Goal: Task Accomplishment & Management: Manage account settings

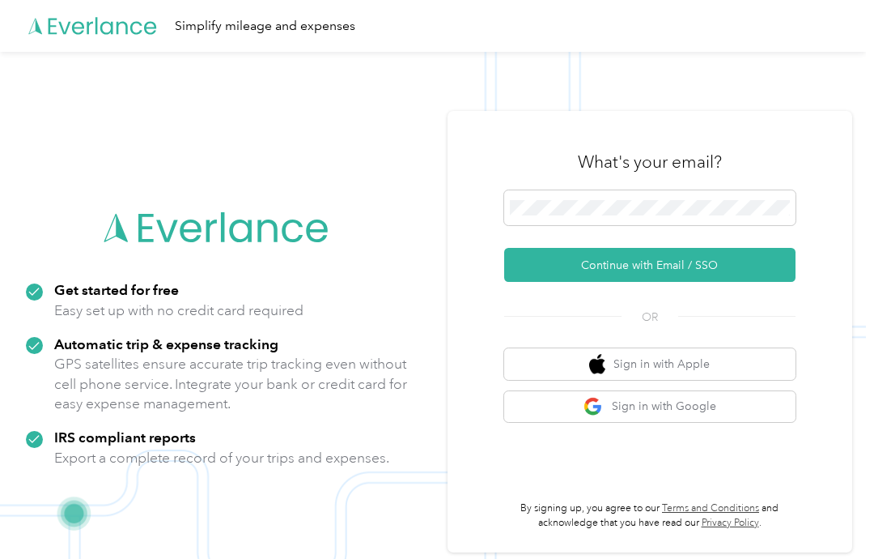
click at [689, 282] on button "Continue with Email / SSO" at bounding box center [649, 265] width 291 height 34
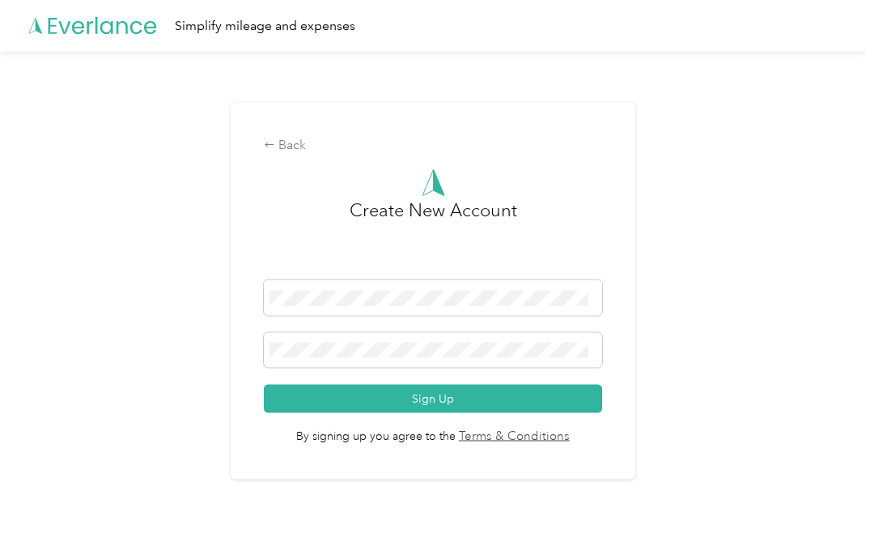
scroll to position [42, 0]
click at [505, 389] on button "Sign Up" at bounding box center [433, 398] width 338 height 28
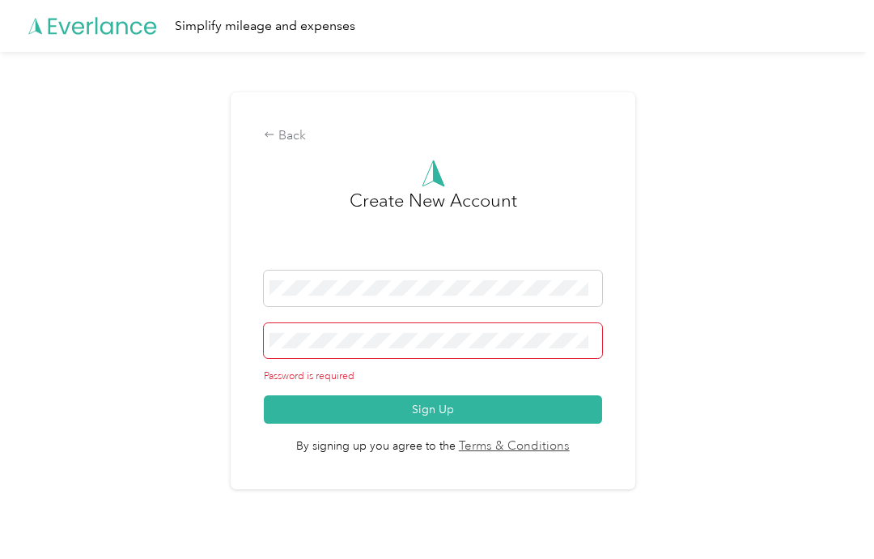
click at [715, 274] on div "Back Create New Account Password is required Sign Up By signing up you agree to…" at bounding box center [433, 297] width 866 height 491
click at [719, 158] on div "Back Create New Account Password is required Sign Up By signing up you agree to…" at bounding box center [433, 297] width 866 height 491
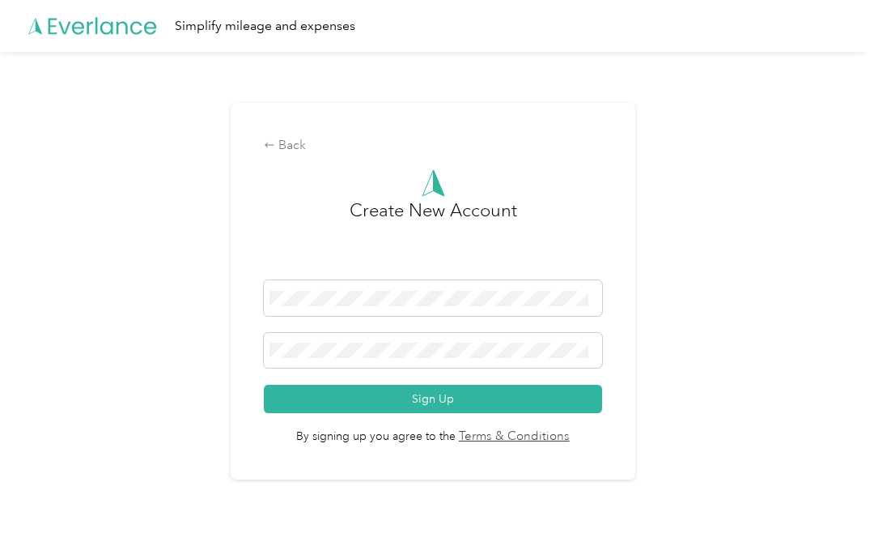
click at [455, 386] on button "Sign Up" at bounding box center [433, 398] width 338 height 28
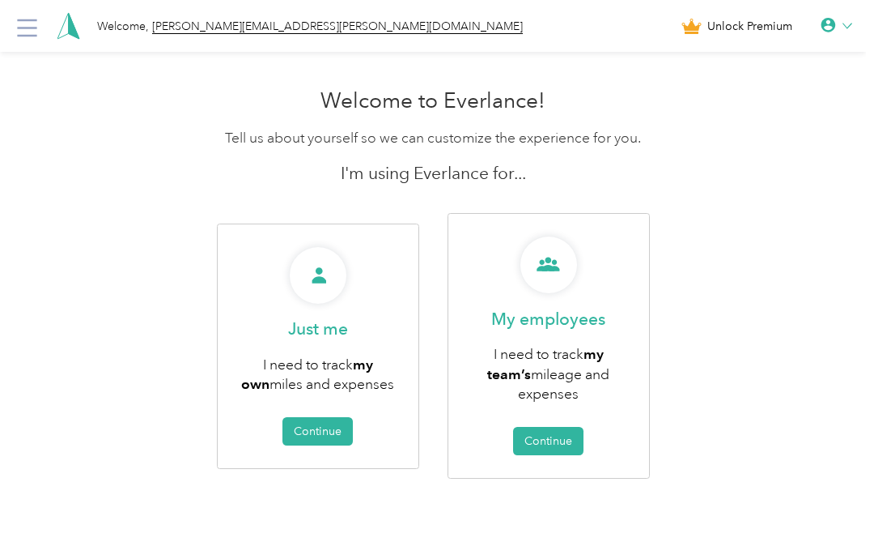
click at [331, 427] on button "Continue" at bounding box center [317, 431] width 70 height 28
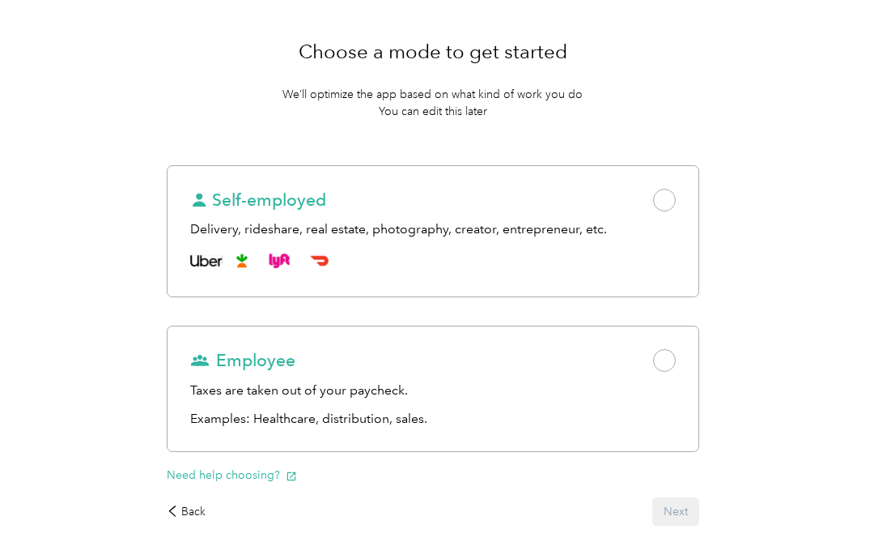
scroll to position [115, 0]
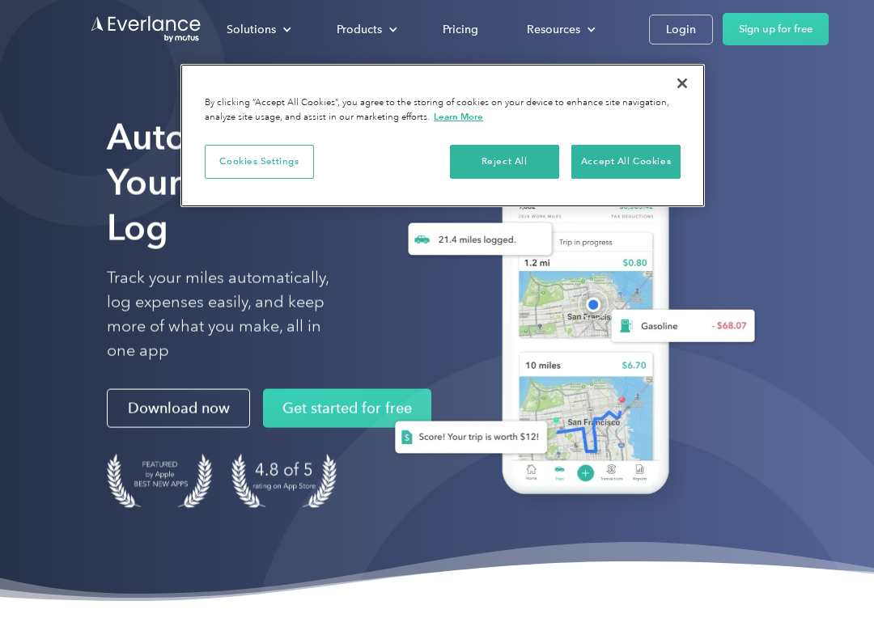
click at [501, 166] on button "Reject All" at bounding box center [504, 162] width 109 height 34
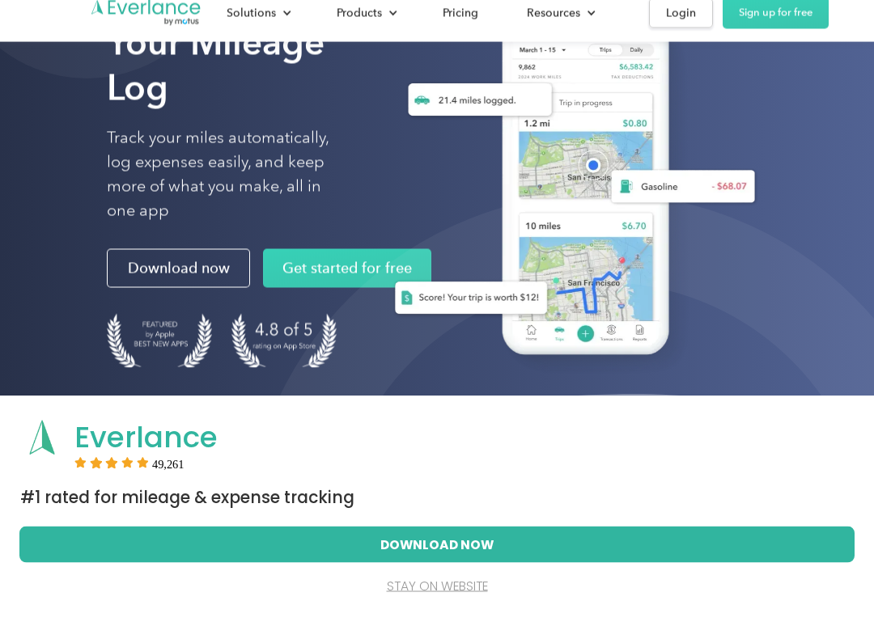
scroll to position [132, 0]
click at [687, 544] on button "Download Now" at bounding box center [437, 561] width 784 height 34
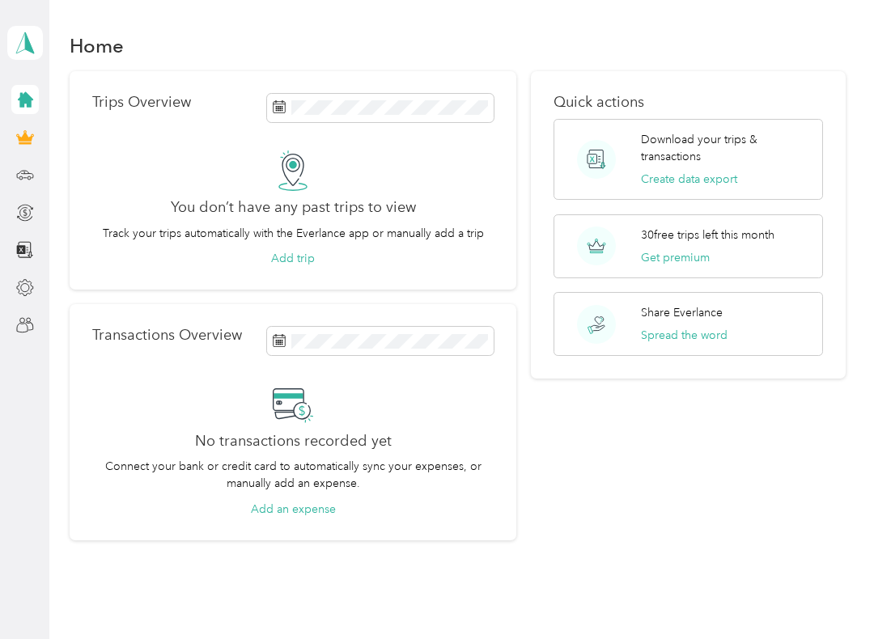
click at [19, 160] on div at bounding box center [25, 174] width 28 height 29
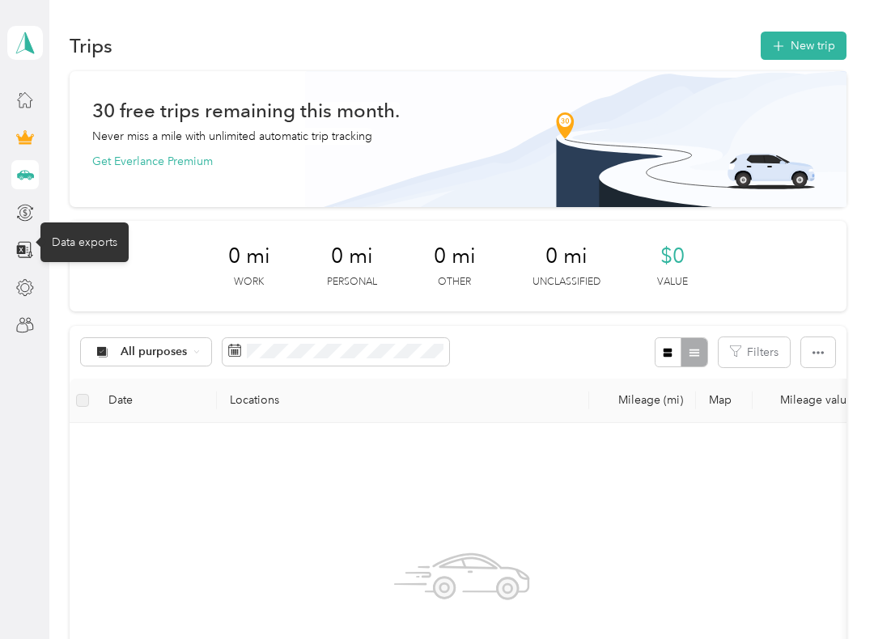
click at [18, 248] on icon at bounding box center [20, 249] width 9 height 9
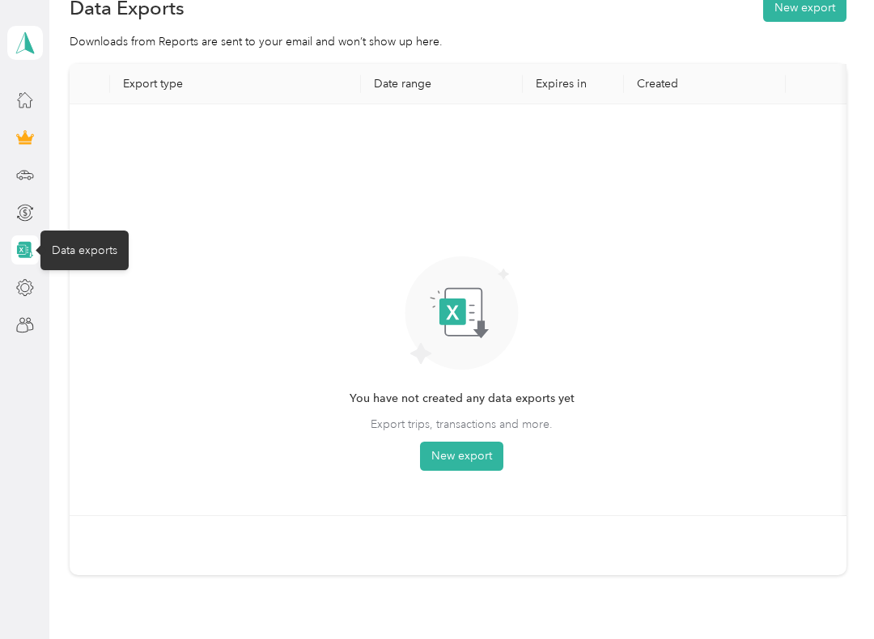
scroll to position [41, 0]
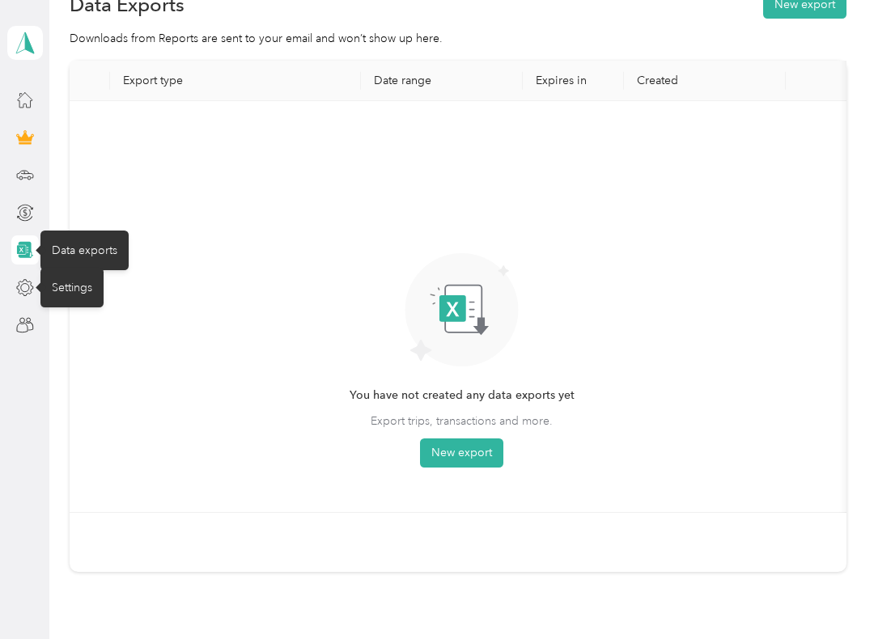
click at [24, 293] on icon at bounding box center [25, 288] width 18 height 18
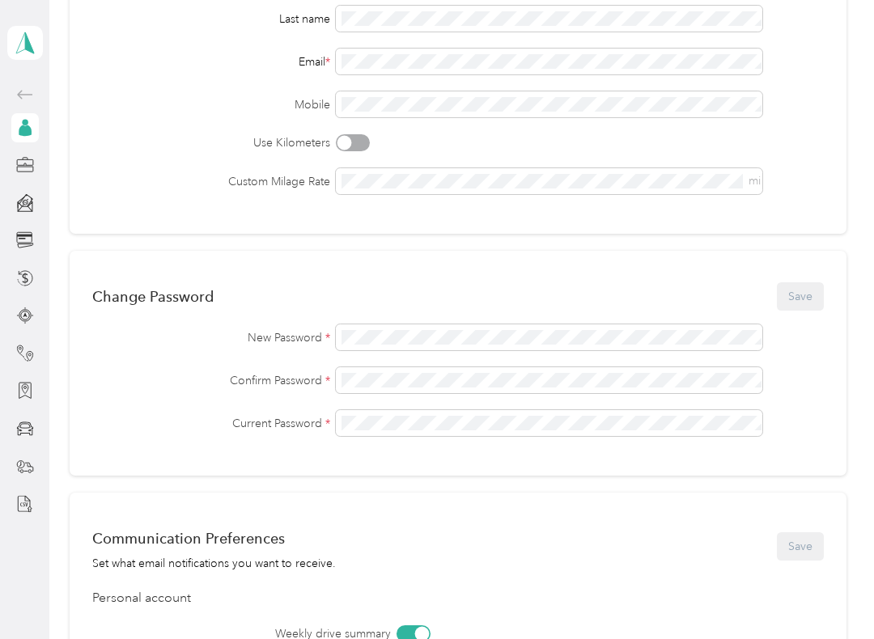
scroll to position [231, 0]
click at [12, 167] on div at bounding box center [25, 165] width 28 height 29
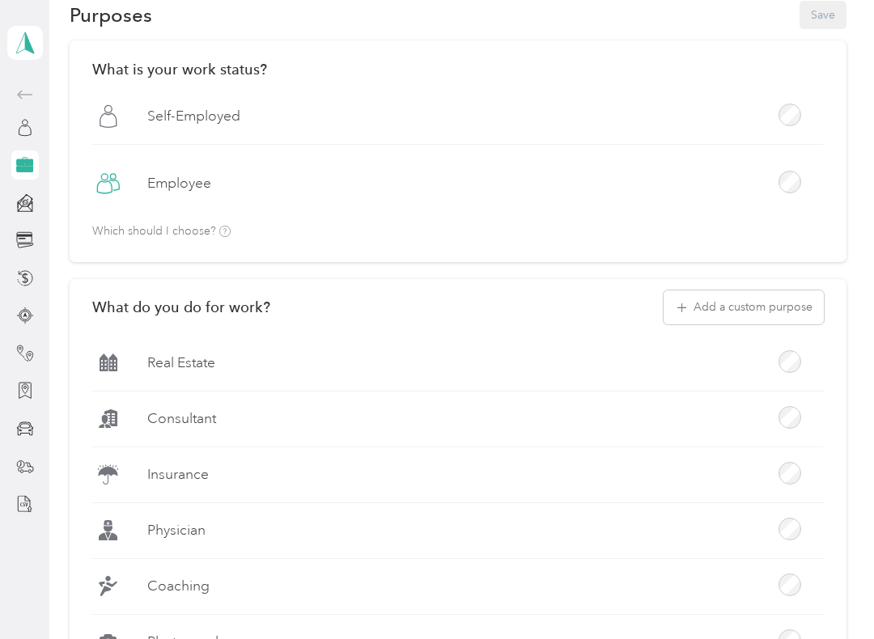
scroll to position [62, 0]
click at [7, 277] on div "[PERSON_NAME][EMAIL_ADDRESS][PERSON_NAME][DOMAIN_NAME] Personal dashboard" at bounding box center [25, 259] width 36 height 519
click at [11, 465] on div at bounding box center [25, 466] width 28 height 29
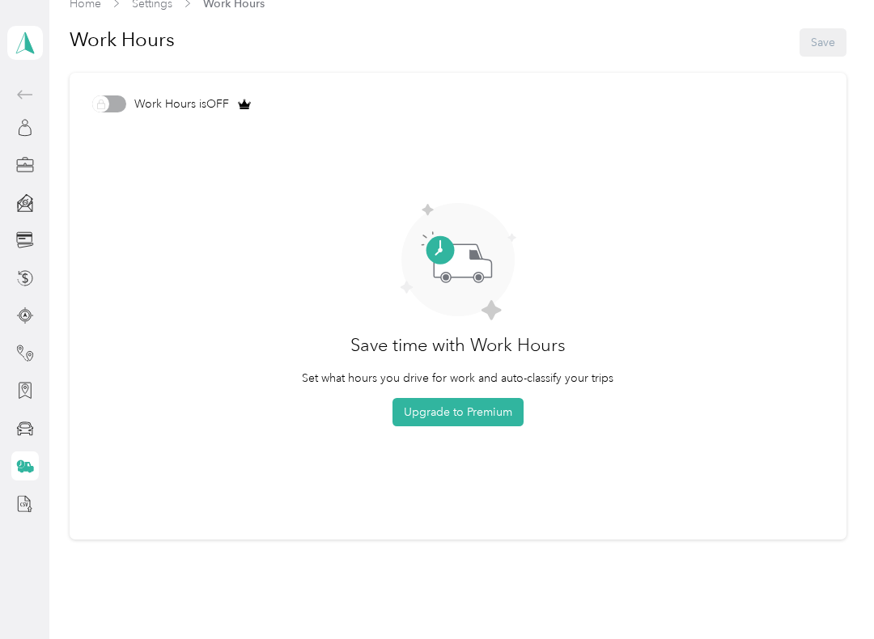
scroll to position [9, 0]
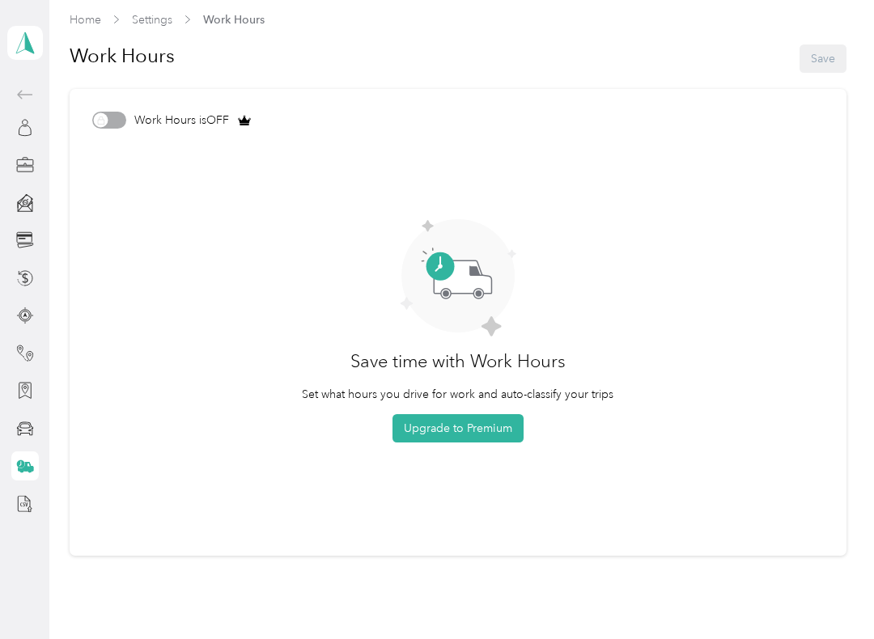
click at [12, 511] on div at bounding box center [25, 504] width 28 height 29
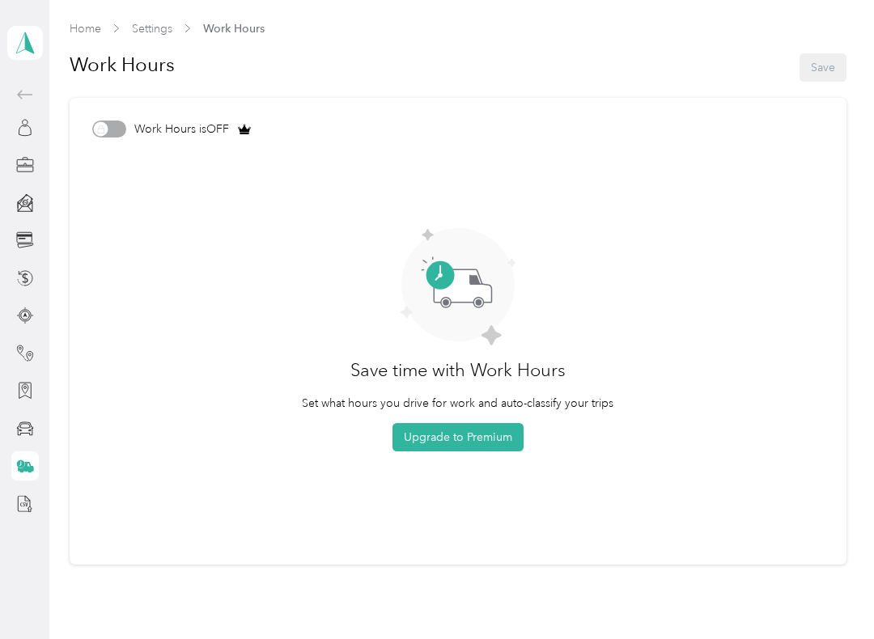
click at [11, 42] on span at bounding box center [25, 43] width 36 height 34
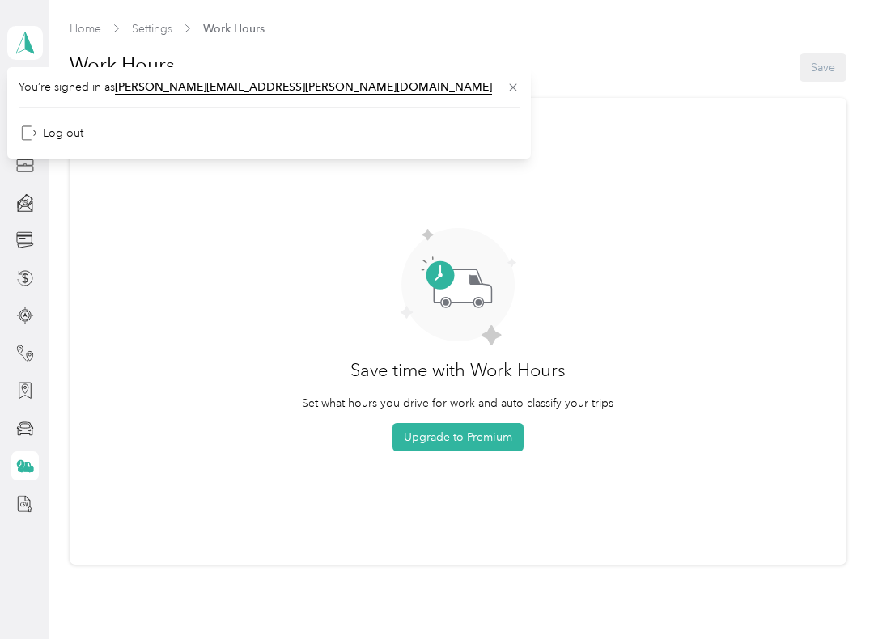
click at [143, 36] on span "Settings" at bounding box center [152, 28] width 40 height 17
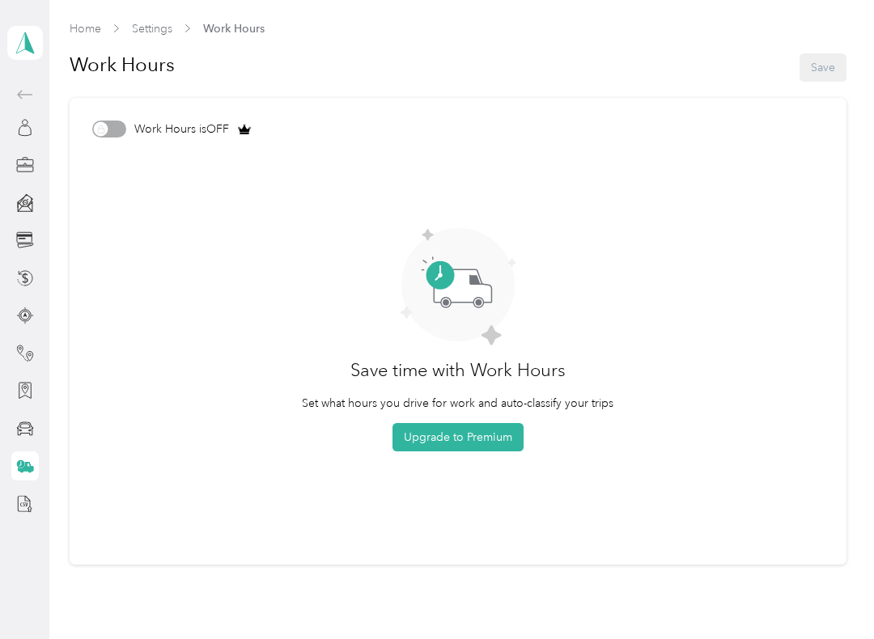
click at [147, 26] on span "Settings" at bounding box center [152, 28] width 40 height 17
click at [24, 54] on span at bounding box center [25, 43] width 36 height 34
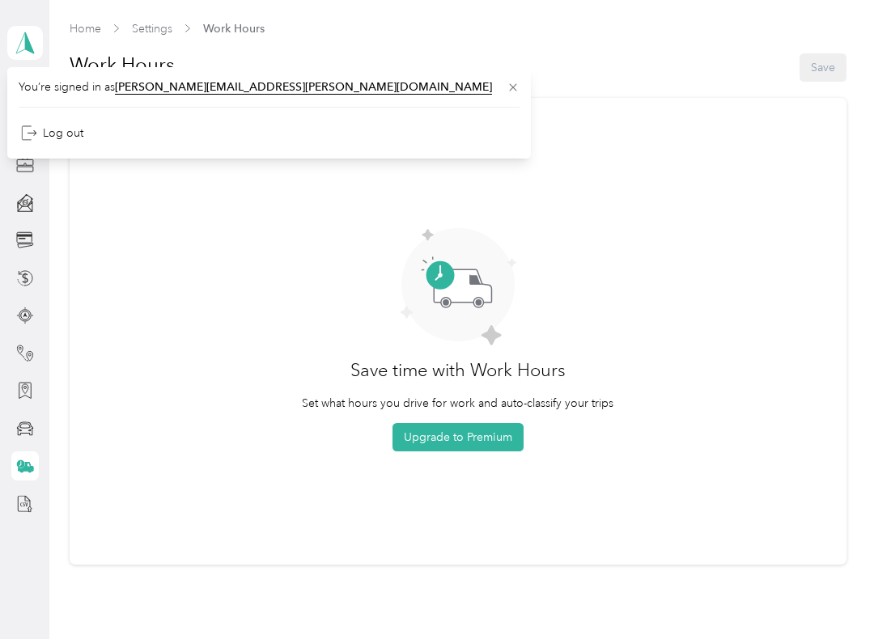
click at [18, 35] on icon at bounding box center [25, 43] width 24 height 23
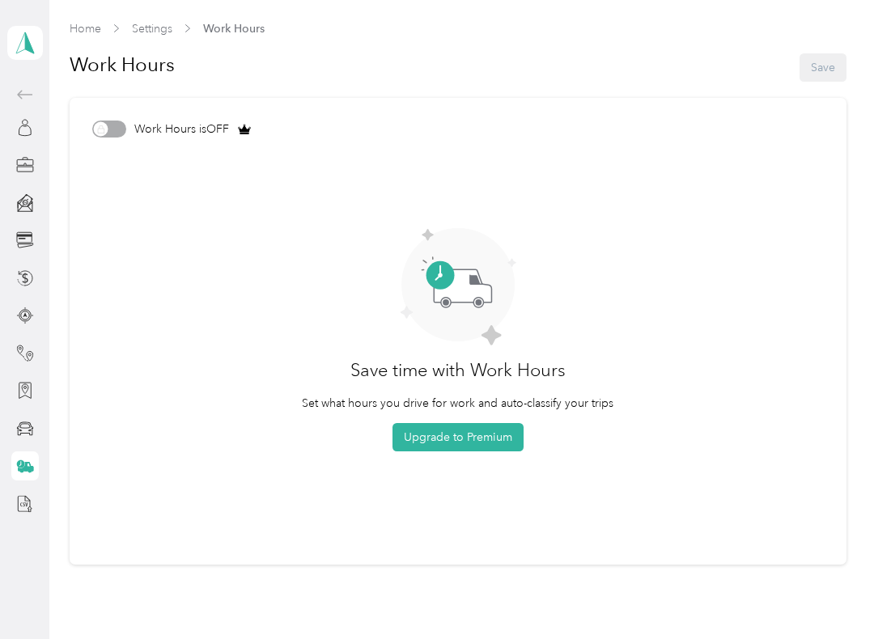
click at [19, 517] on div at bounding box center [25, 504] width 28 height 29
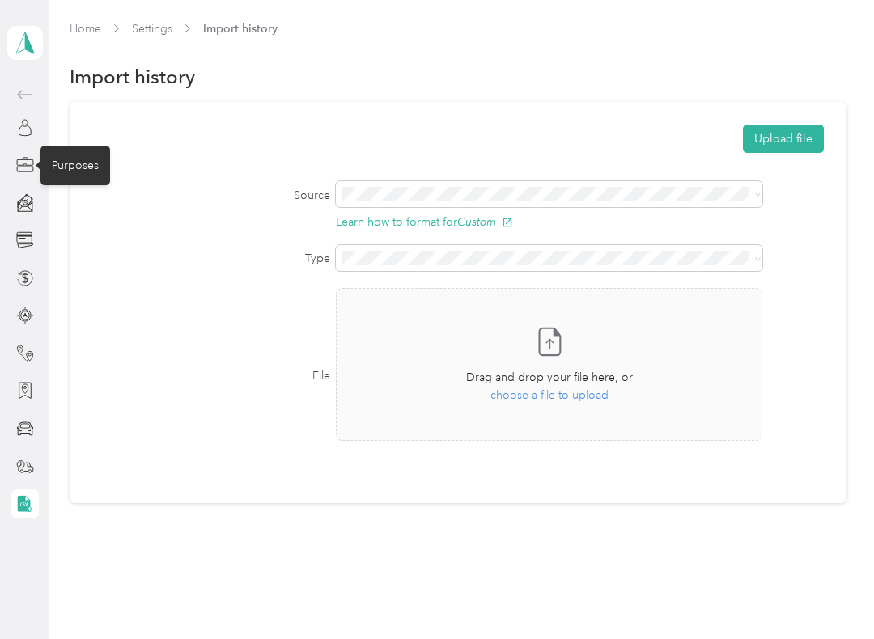
click at [32, 171] on icon at bounding box center [25, 165] width 18 height 18
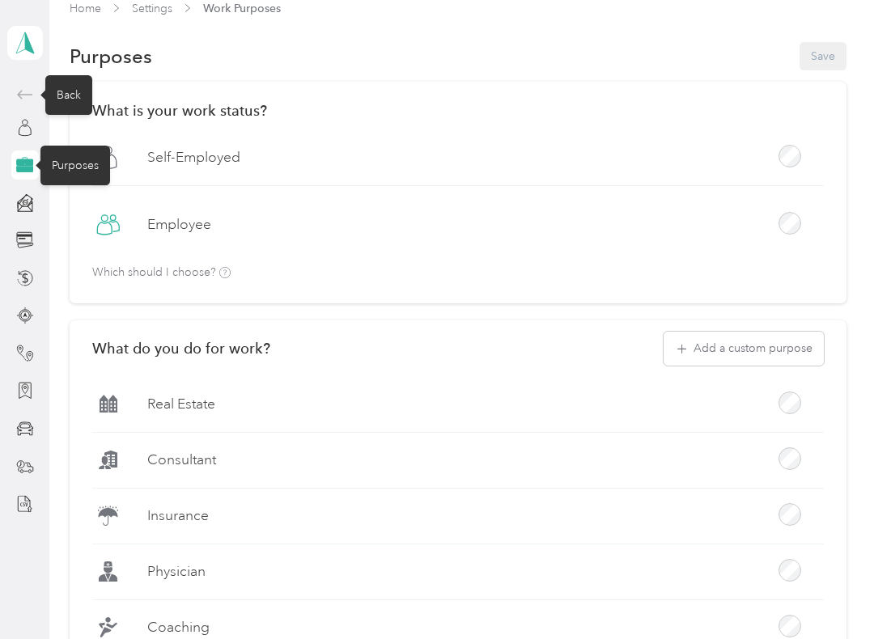
scroll to position [19, 0]
click at [18, 99] on icon at bounding box center [24, 94] width 19 height 19
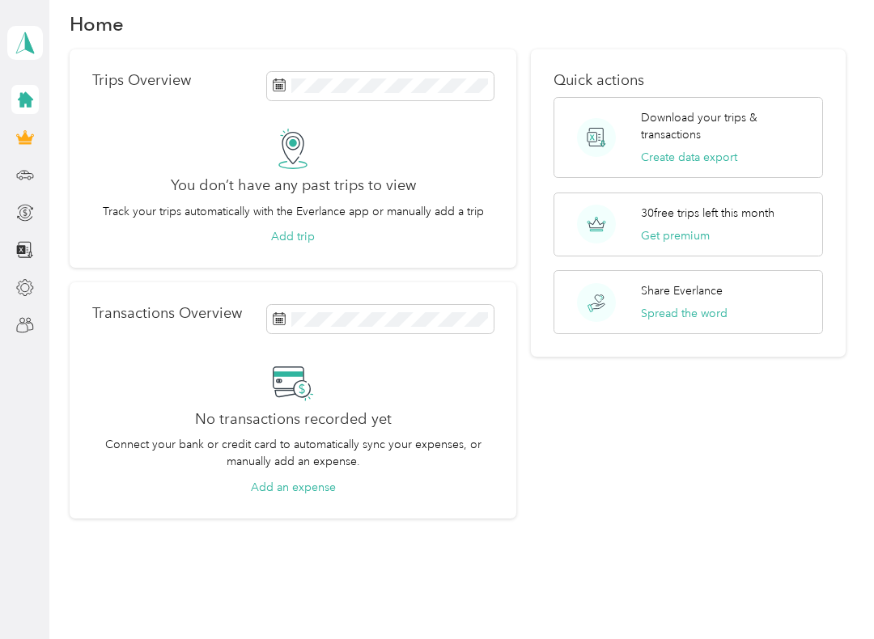
scroll to position [23, 0]
click at [12, 246] on div at bounding box center [25, 250] width 28 height 29
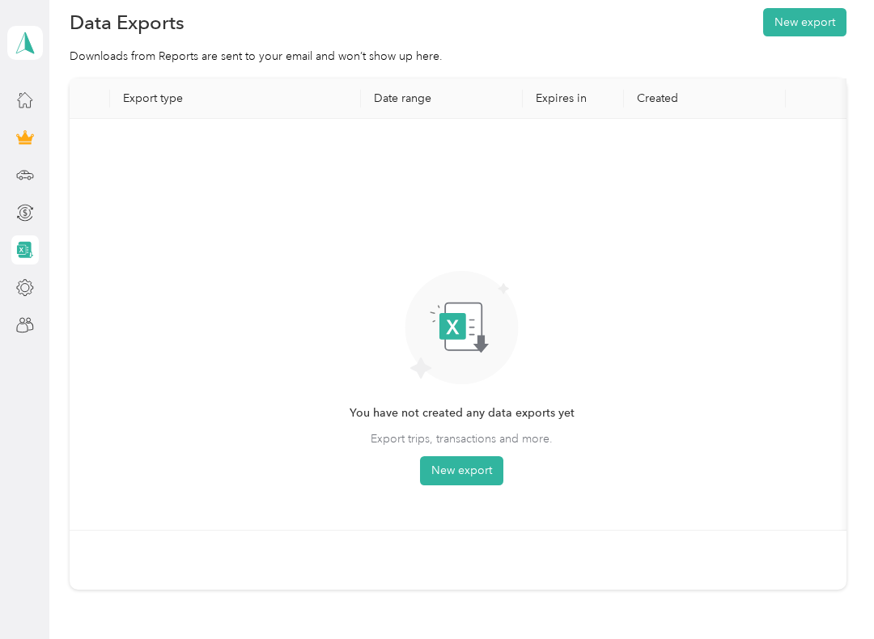
click at [11, 290] on div at bounding box center [25, 288] width 28 height 29
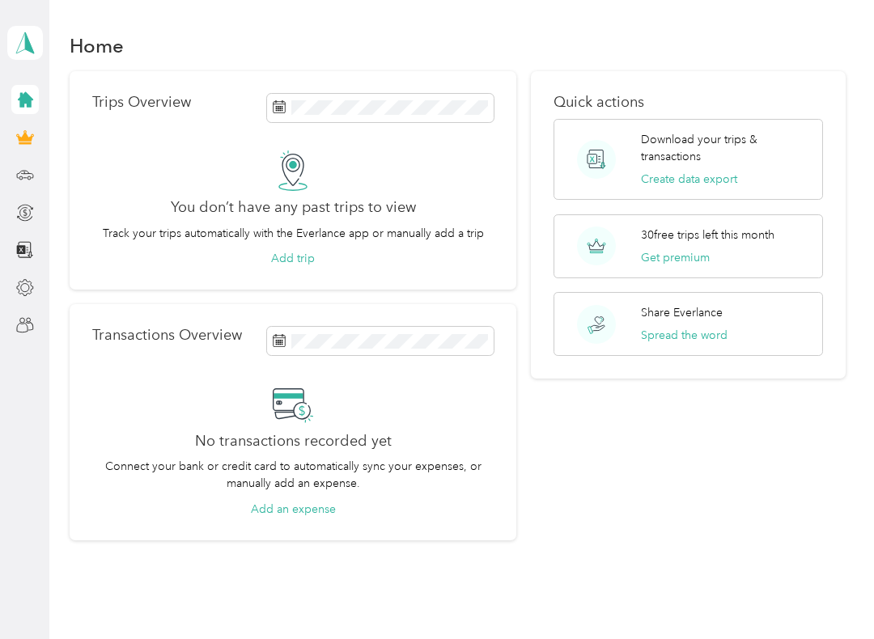
click at [25, 144] on icon at bounding box center [25, 138] width 18 height 18
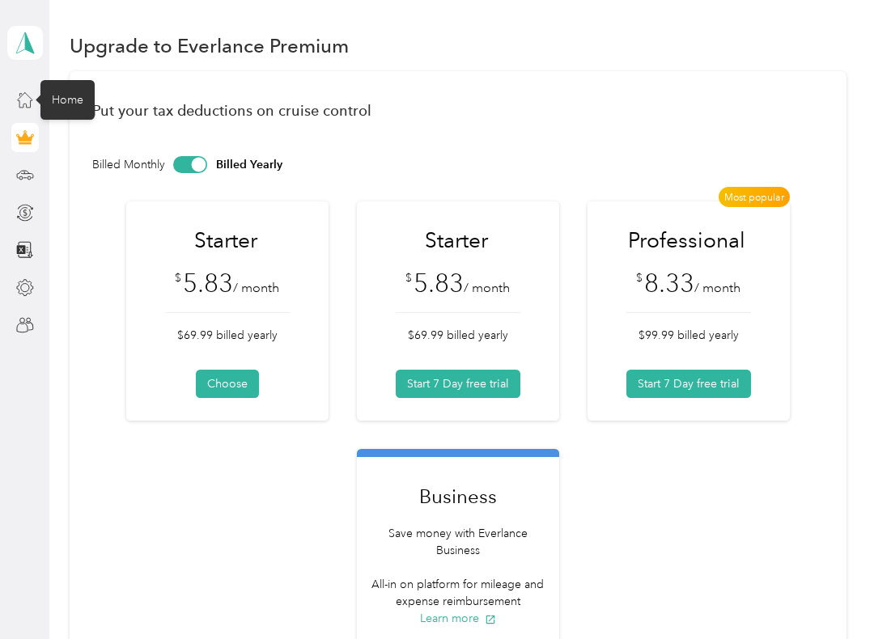
click at [22, 91] on icon at bounding box center [25, 100] width 18 height 18
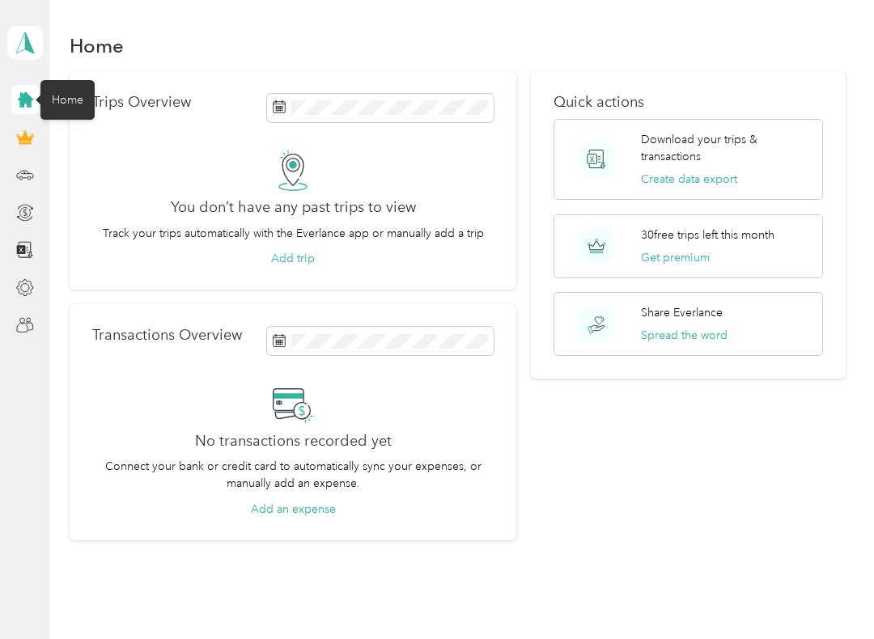
click at [18, 337] on div at bounding box center [25, 325] width 28 height 29
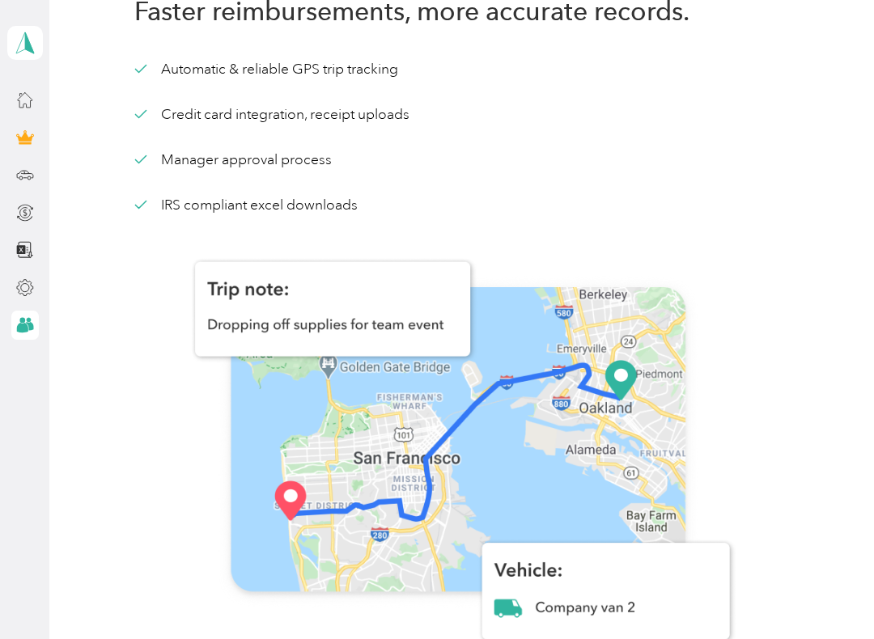
scroll to position [20, 0]
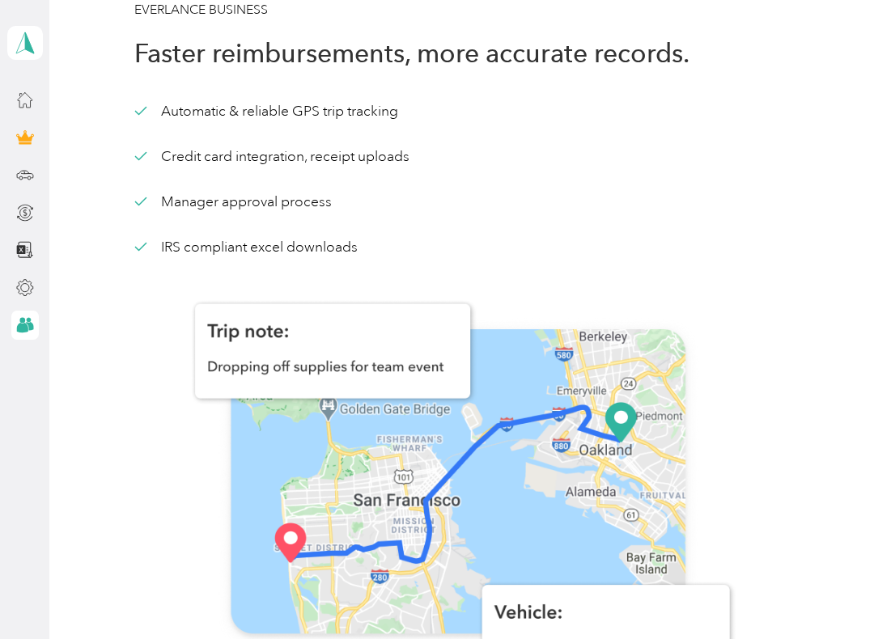
click at [7, 286] on div "[PERSON_NAME][EMAIL_ADDRESS][PERSON_NAME][DOMAIN_NAME] Personal dashboard" at bounding box center [25, 170] width 36 height 340
